Goal: Task Accomplishment & Management: Use online tool/utility

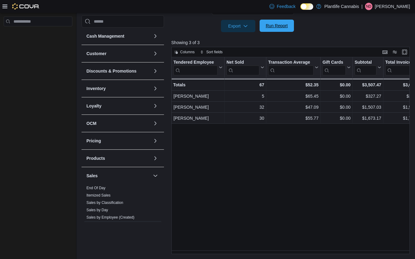
scroll to position [0, 25]
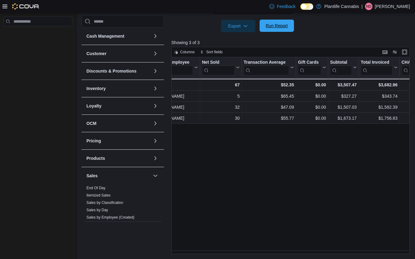
click at [279, 29] on span "Run Report" at bounding box center [276, 26] width 27 height 12
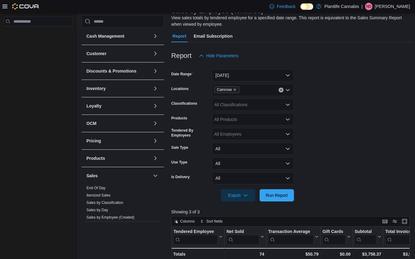
scroll to position [0, 0]
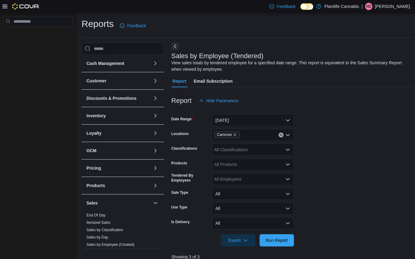
click at [257, 151] on div "All Classifications" at bounding box center [253, 150] width 82 height 12
type input "**"
click at [252, 160] on span "Accessory Group" at bounding box center [241, 160] width 33 height 6
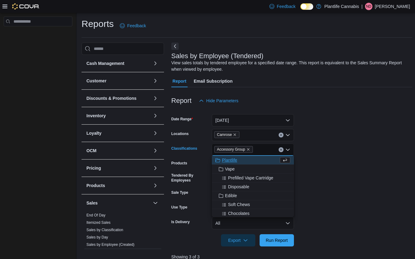
click at [311, 153] on form "Date Range [DATE] Locations Camrose Classifications Accessory Group Combo box. …" at bounding box center [291, 177] width 241 height 140
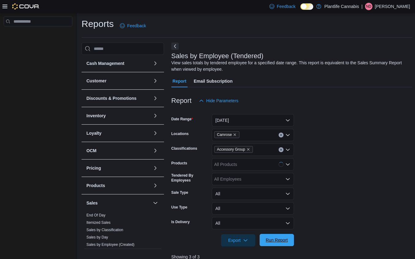
click at [273, 235] on span "Run Report" at bounding box center [276, 240] width 27 height 12
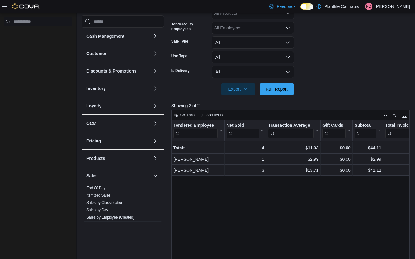
scroll to position [94, 0]
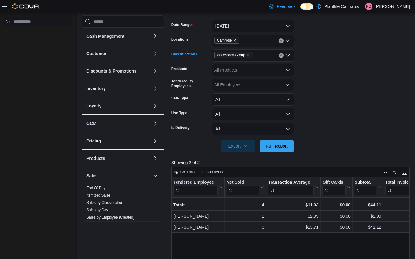
click at [282, 56] on icon "Clear input" at bounding box center [281, 55] width 2 height 2
click at [283, 144] on span "Run Report" at bounding box center [277, 146] width 22 height 6
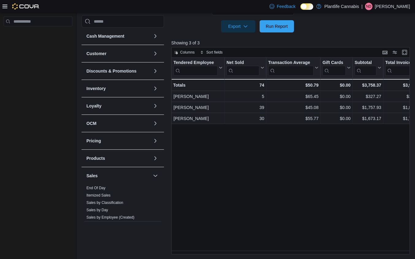
scroll to position [92, 0]
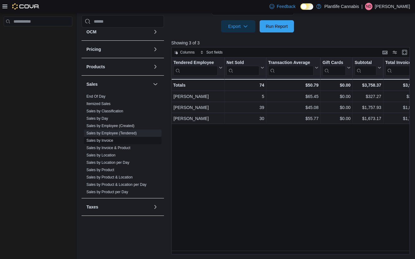
click at [108, 139] on link "Sales by Invoice" at bounding box center [99, 141] width 27 height 4
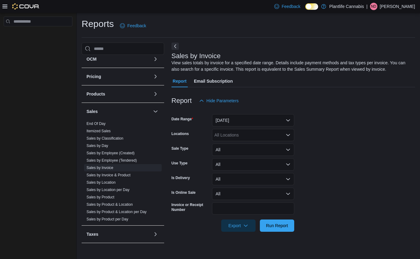
click at [247, 135] on div "All Locations" at bounding box center [253, 135] width 82 height 12
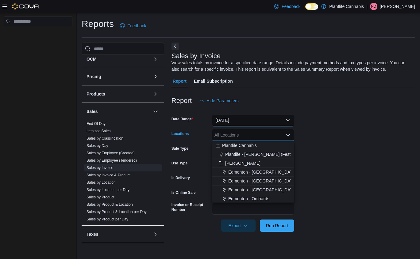
click at [247, 125] on button "[DATE]" at bounding box center [253, 120] width 82 height 12
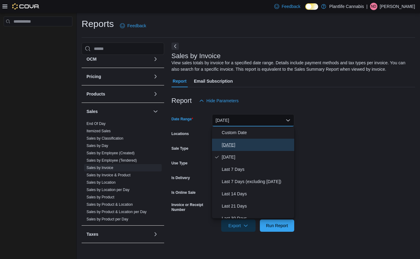
click at [237, 142] on span "[DATE]" at bounding box center [257, 144] width 70 height 7
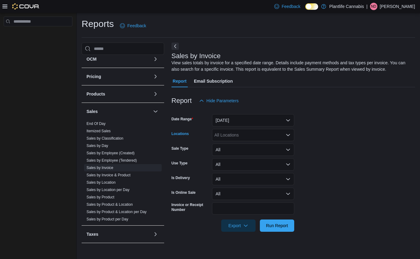
click at [237, 134] on div "All Locations" at bounding box center [253, 135] width 82 height 12
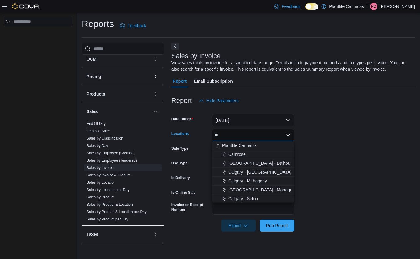
type input "**"
click at [234, 158] on button "Camrose" at bounding box center [253, 154] width 82 height 9
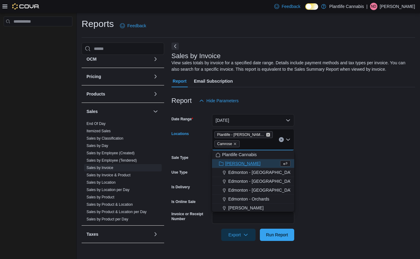
click at [267, 135] on icon "Remove Plantlife - Shepard (Festival) from selection in this group" at bounding box center [268, 135] width 4 height 4
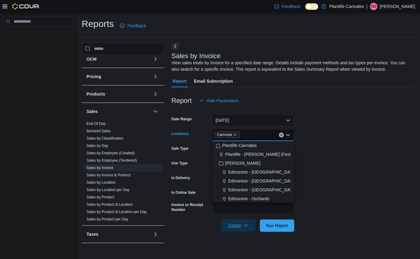
click at [231, 228] on span "Export" at bounding box center [238, 225] width 27 height 12
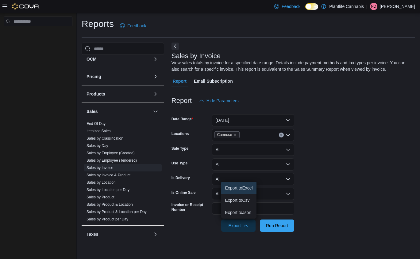
click at [239, 190] on span "Export to Excel" at bounding box center [239, 188] width 28 height 5
click at [121, 161] on link "Sales by Employee (Tendered)" at bounding box center [111, 160] width 50 height 4
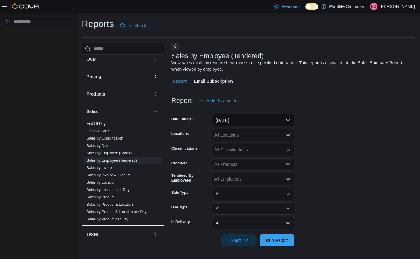
click at [269, 118] on button "[DATE]" at bounding box center [253, 120] width 82 height 12
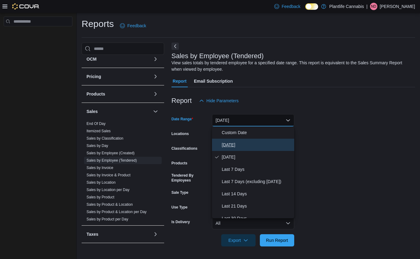
click at [224, 150] on button "[DATE]" at bounding box center [253, 145] width 82 height 12
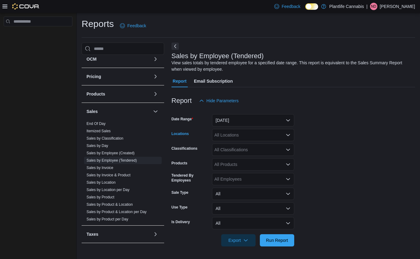
click at [235, 139] on div "All Locations" at bounding box center [253, 135] width 82 height 12
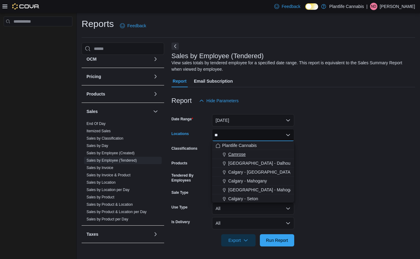
type input "**"
click at [233, 154] on span "Camrose" at bounding box center [236, 154] width 17 height 6
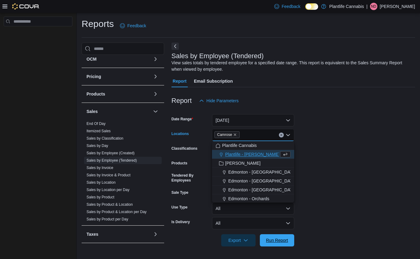
drag, startPoint x: 287, startPoint y: 239, endPoint x: 398, endPoint y: 184, distance: 124.2
click at [287, 240] on span "Run Report" at bounding box center [277, 241] width 22 height 6
click at [398, 184] on form "Date Range [DATE] Locations Camrose Combo box. Selected. [GEOGRAPHIC_DATA]. Pre…" at bounding box center [292, 177] width 243 height 140
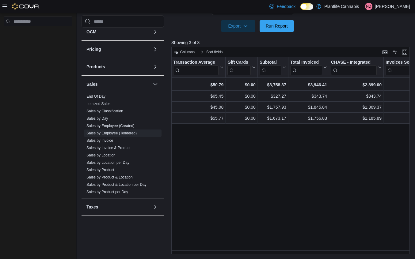
scroll to position [0, 101]
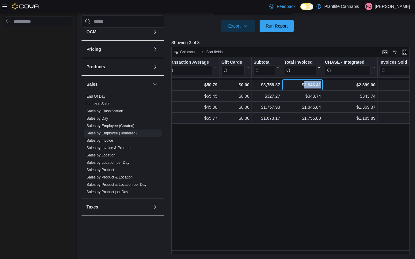
drag, startPoint x: 301, startPoint y: 86, endPoint x: 321, endPoint y: 87, distance: 19.9
click at [321, 87] on div "$3,946.41 - Total Invoiced, column 6, row 4" at bounding box center [302, 85] width 41 height 12
copy div "3,946.41"
drag, startPoint x: 356, startPoint y: 86, endPoint x: 378, endPoint y: 89, distance: 22.8
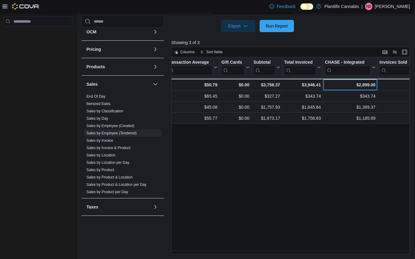
click at [350, 86] on div "$2,899.00" at bounding box center [350, 84] width 51 height 7
drag, startPoint x: 356, startPoint y: 85, endPoint x: 376, endPoint y: 86, distance: 20.2
click at [376, 86] on div "$2,899.00 - CHASE - Integrated, column 7, row 4" at bounding box center [350, 85] width 55 height 12
copy div "2,899.00"
